Goal: Task Accomplishment & Management: Manage account settings

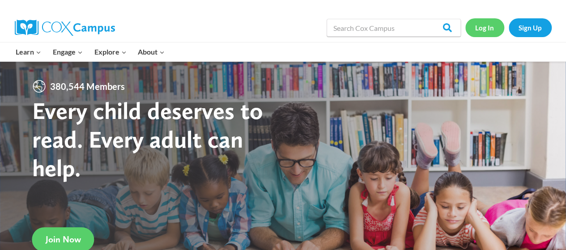
click at [486, 29] on link "Log In" at bounding box center [485, 27] width 39 height 18
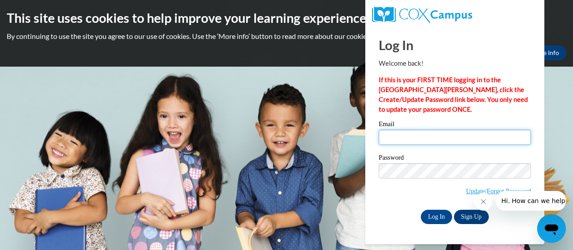
click at [395, 138] on input "Email" at bounding box center [455, 137] width 152 height 15
type input "[EMAIL_ADDRESS][DOMAIN_NAME]"
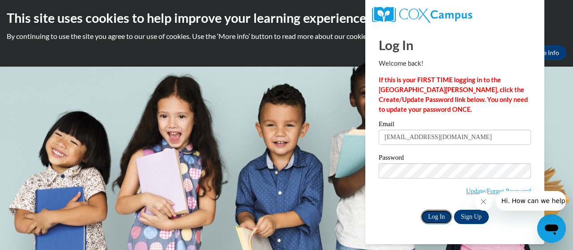
click at [432, 216] on input "Log In" at bounding box center [436, 217] width 31 height 14
